Goal: Task Accomplishment & Management: Use online tool/utility

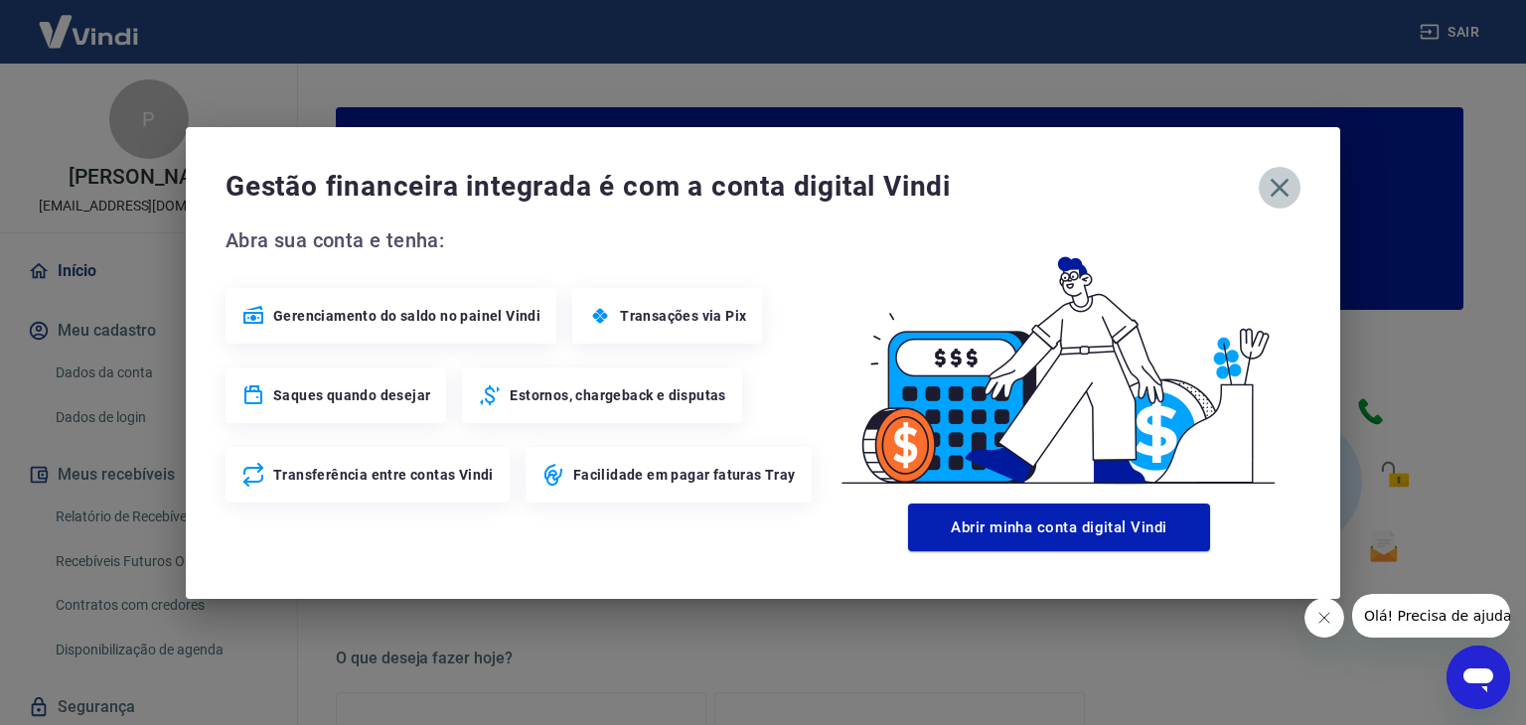
click at [1282, 196] on icon "button" at bounding box center [1280, 188] width 32 height 32
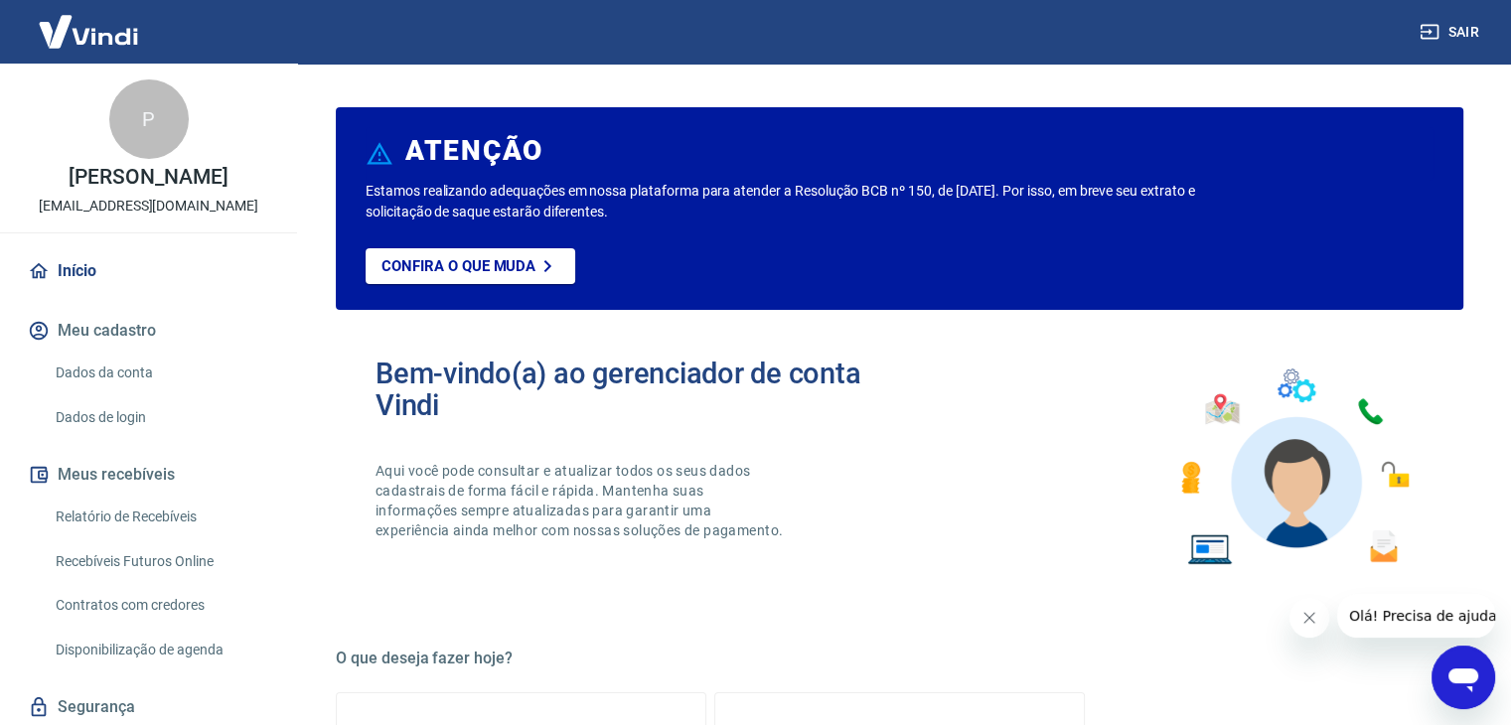
drag, startPoint x: 173, startPoint y: 507, endPoint x: 290, endPoint y: 466, distance: 124.1
click at [172, 507] on link "Relatório de Recebíveis" at bounding box center [161, 517] width 226 height 41
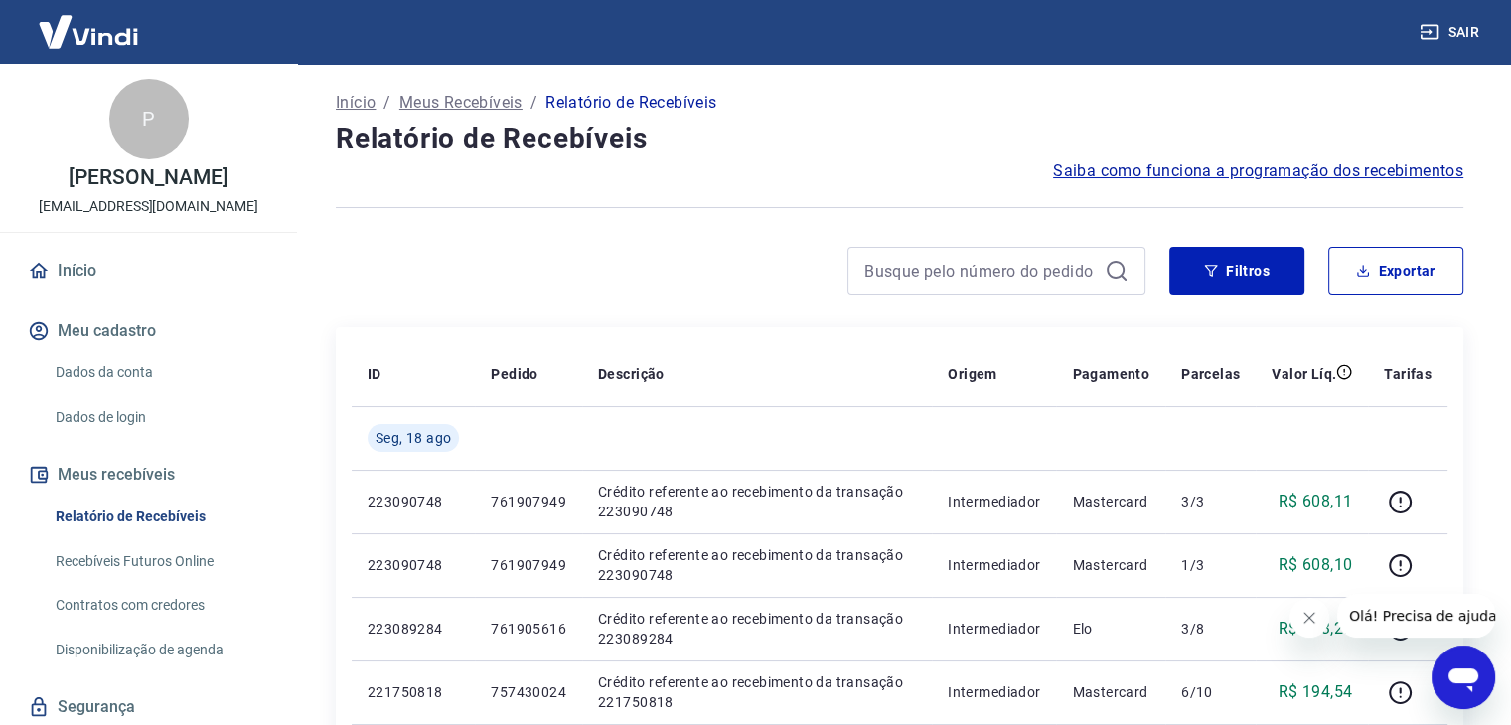
scroll to position [64, 0]
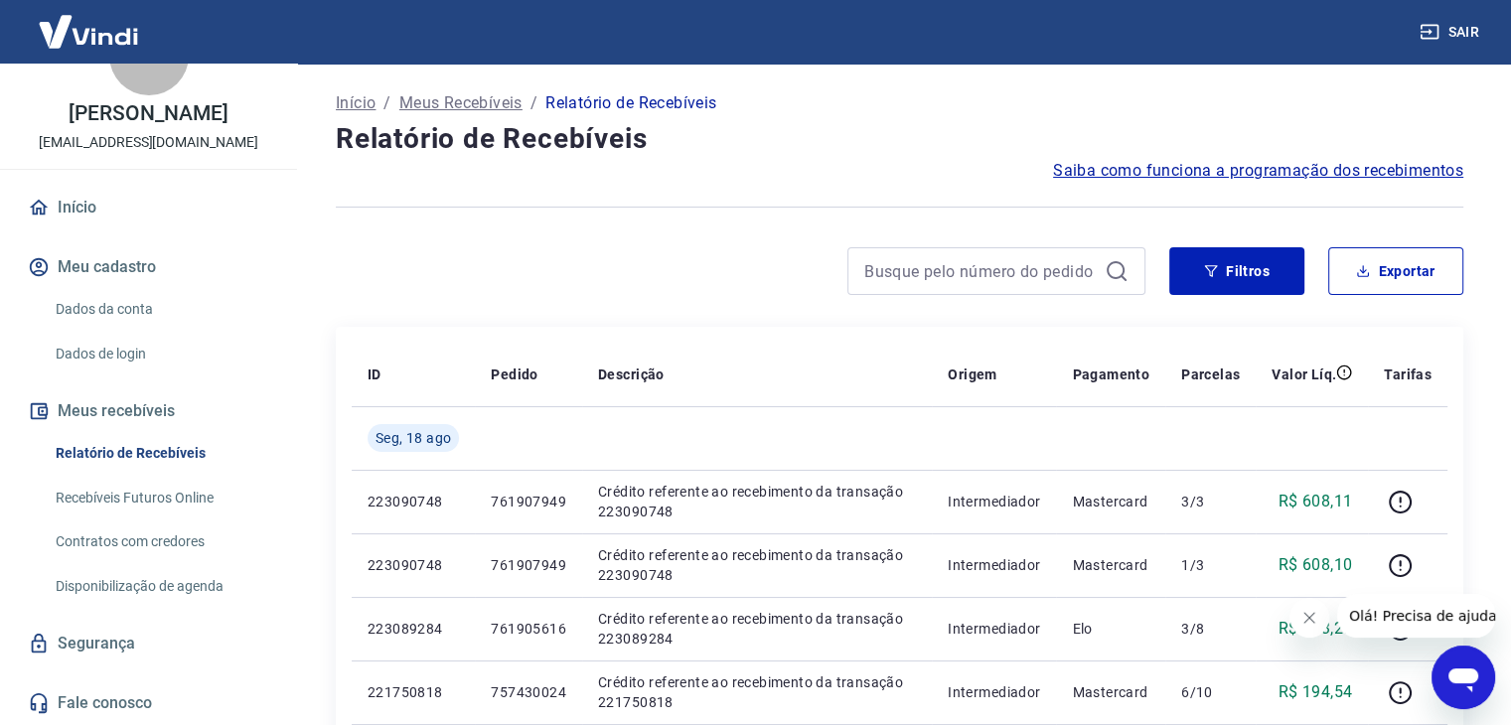
click at [162, 494] on link "Recebíveis Futuros Online" at bounding box center [161, 498] width 226 height 41
